Goal: Transaction & Acquisition: Purchase product/service

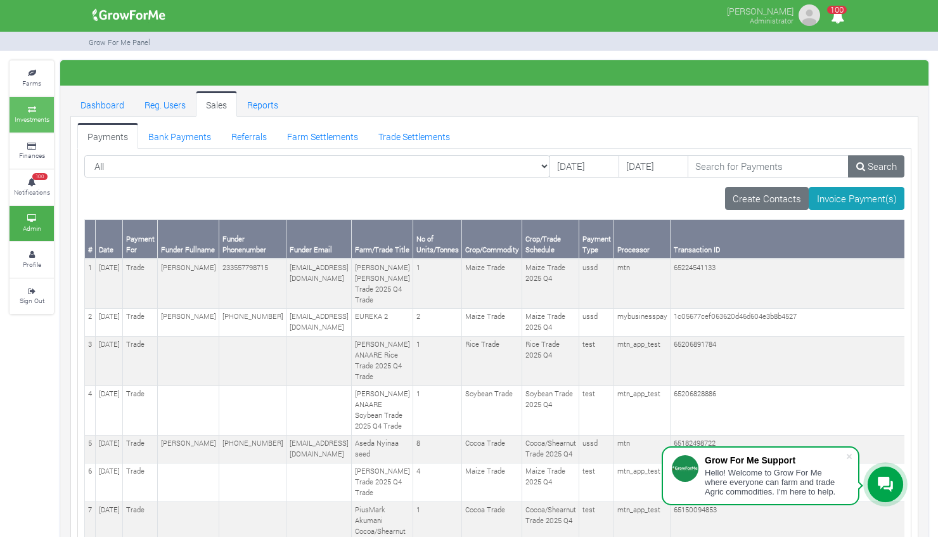
click at [33, 106] on icon at bounding box center [32, 109] width 38 height 6
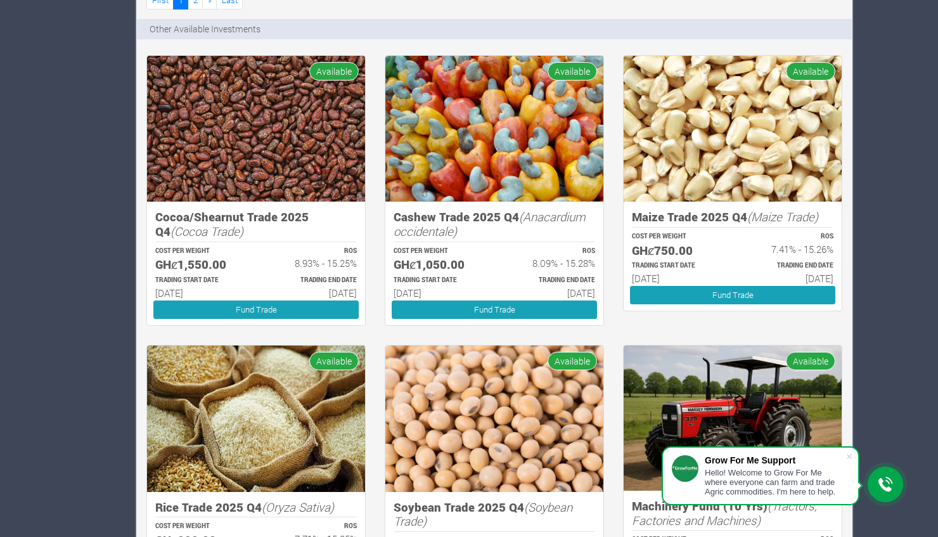
scroll to position [1022, 0]
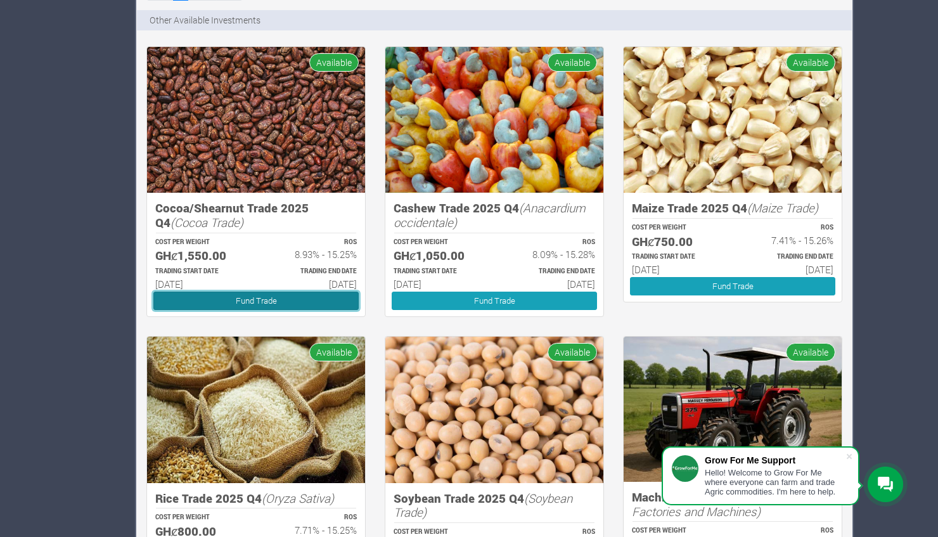
click at [275, 294] on link "Fund Trade" at bounding box center [255, 300] width 205 height 18
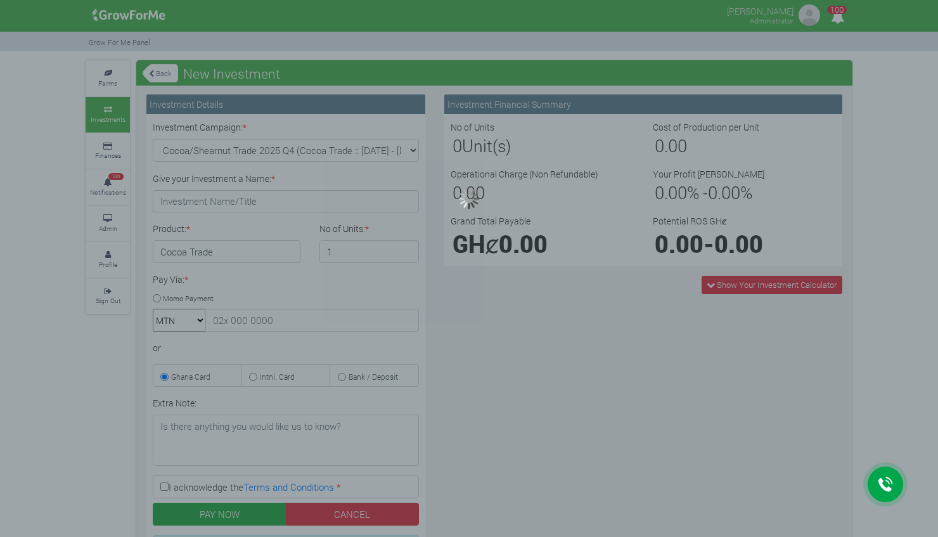
type input "1"
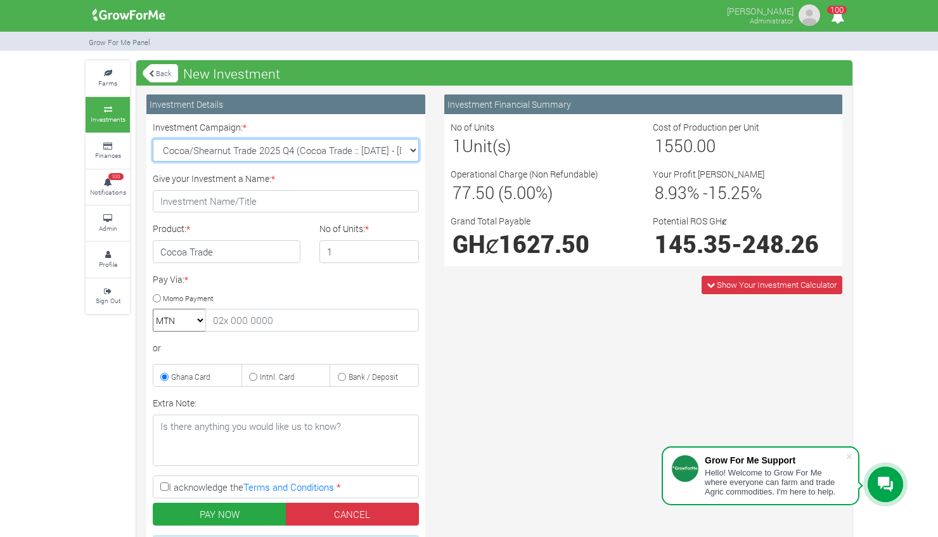
click at [409, 146] on select "Cocoa/Shearnut Trade 2025 Q4 (Cocoa Trade :: 01st Oct 2025 - 31st Mar 2026) Mai…" at bounding box center [286, 150] width 266 height 23
select select "44"
click at [153, 139] on select "Cocoa/Shearnut Trade 2025 Q4 (Cocoa Trade :: 01st Oct 2025 - 31st Mar 2026) Mai…" at bounding box center [286, 150] width 266 height 23
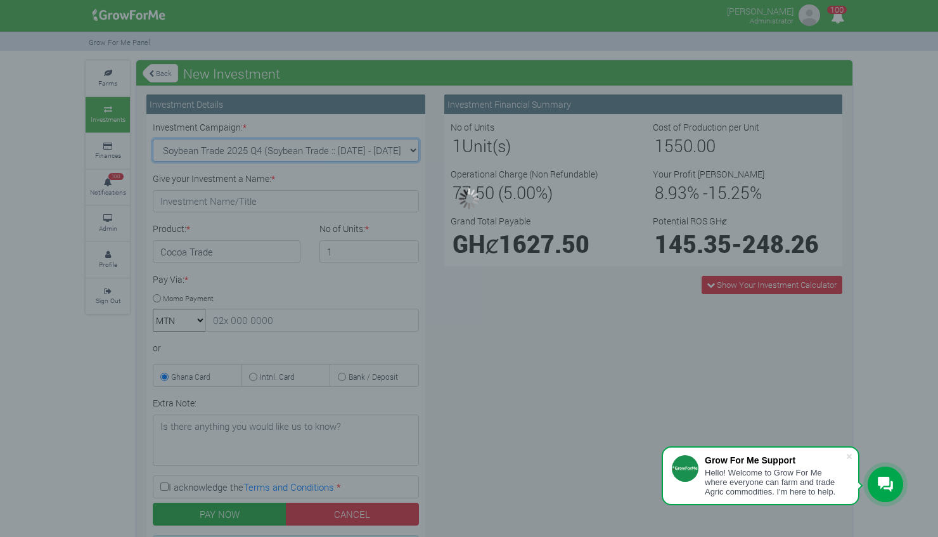
type input "1"
